Goal: Learn about a topic

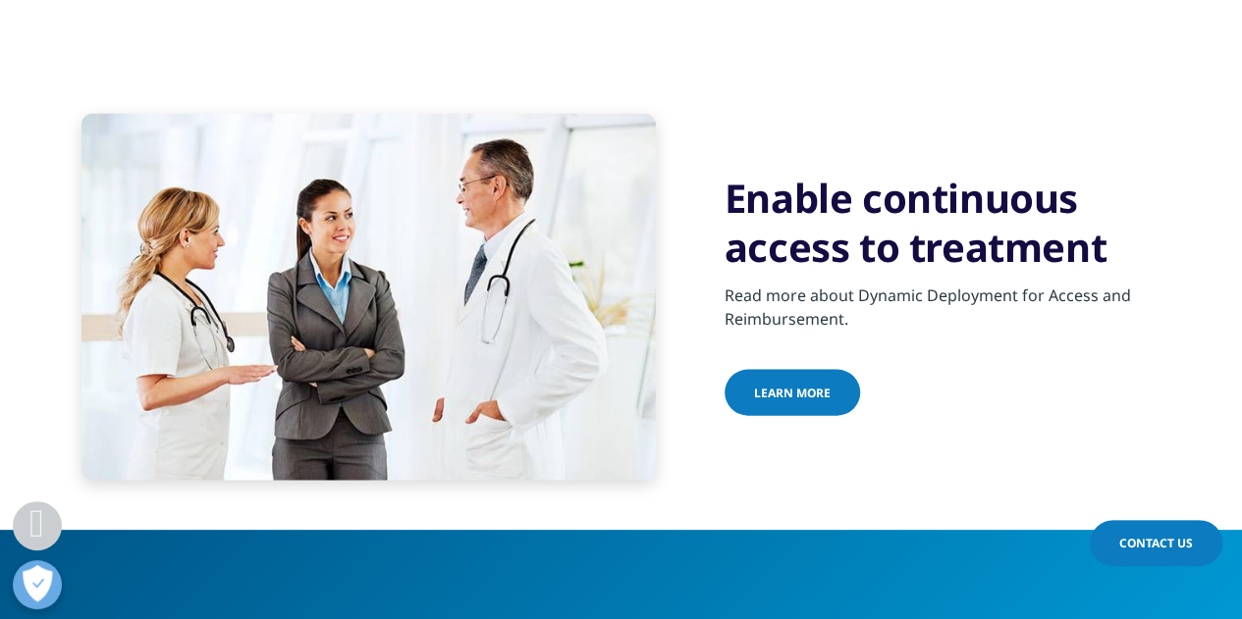
scroll to position [1952, 0]
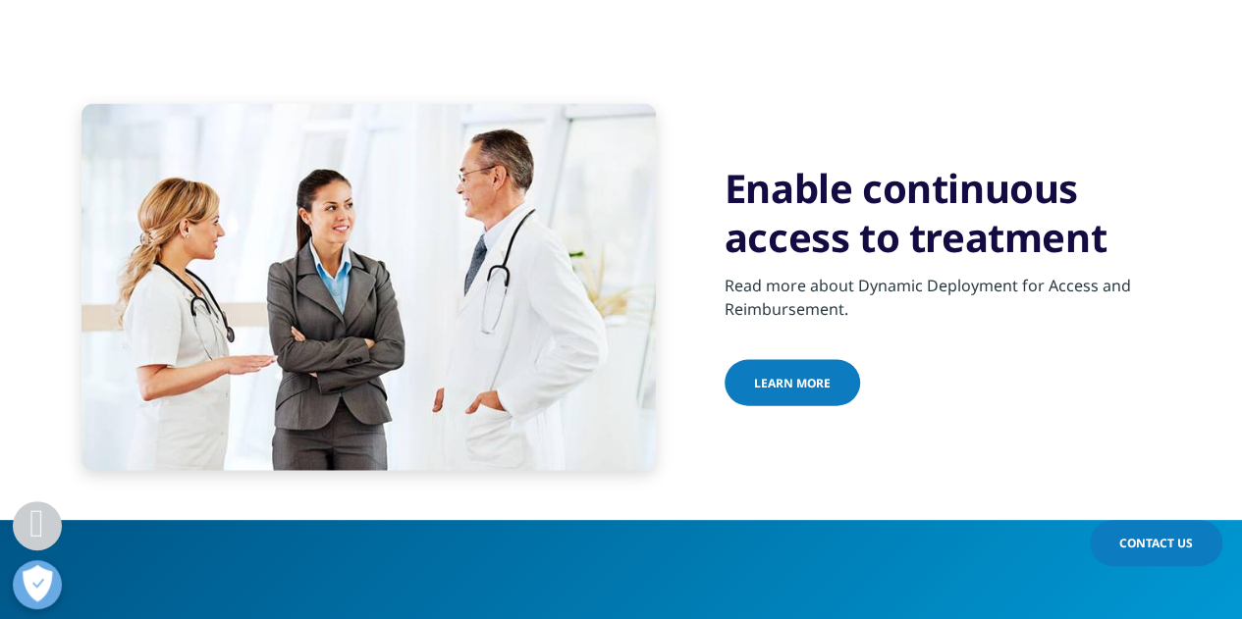
click at [832, 393] on link "Learn More" at bounding box center [791, 383] width 135 height 46
